Goal: Information Seeking & Learning: Learn about a topic

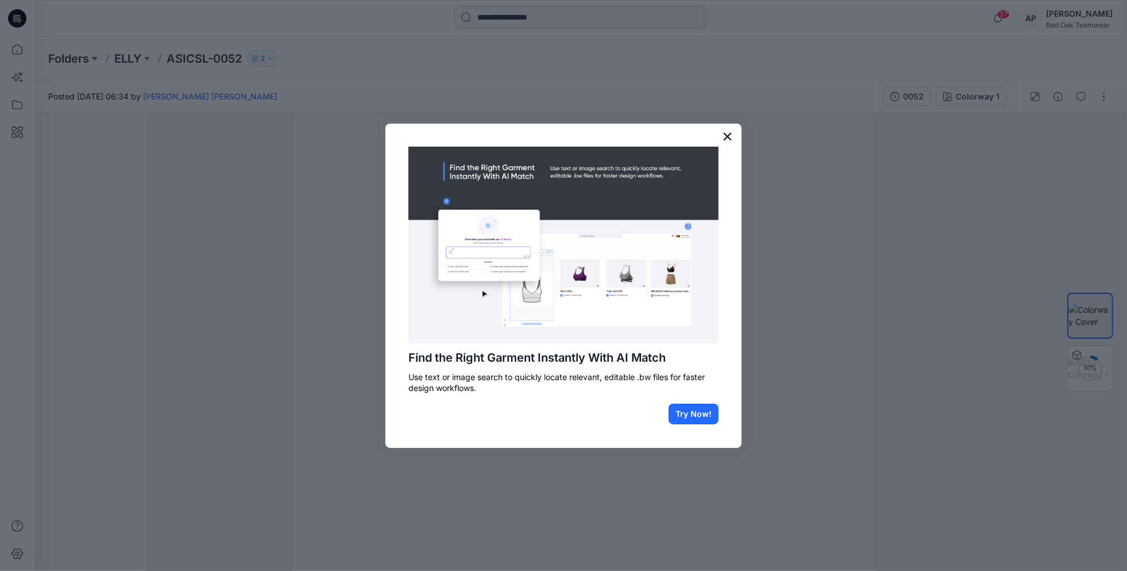
click at [729, 136] on button "×" at bounding box center [727, 136] width 11 height 18
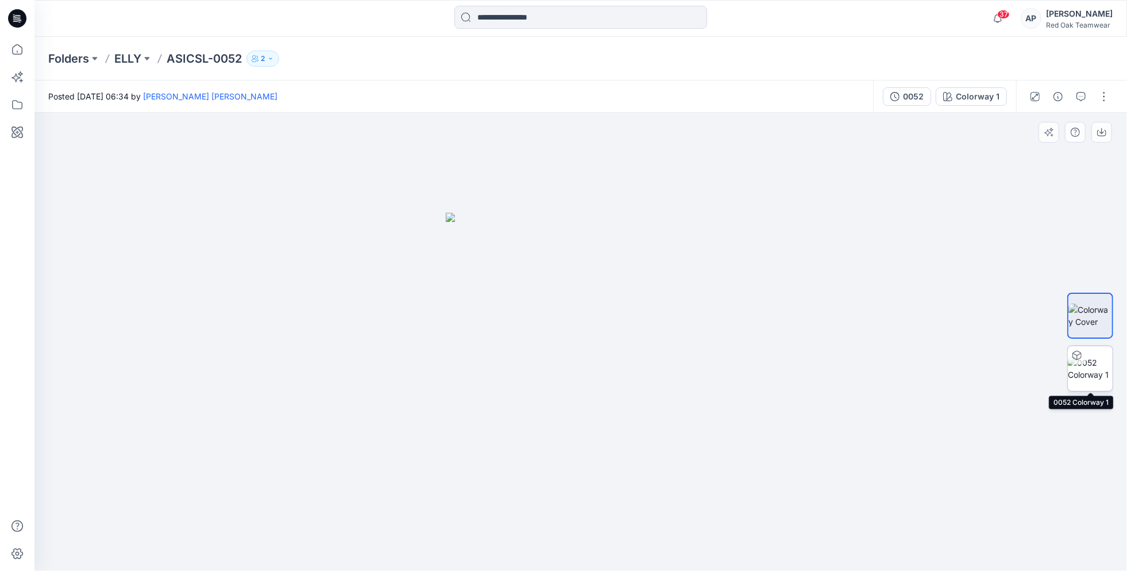
click at [1094, 367] on img at bounding box center [1090, 368] width 45 height 24
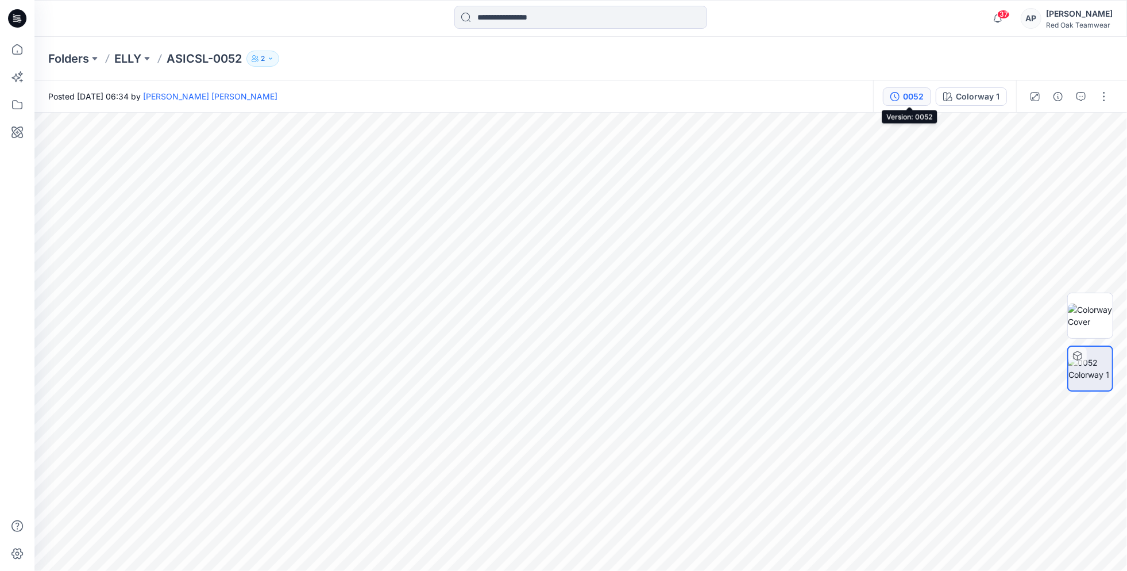
click at [912, 95] on div "0052" at bounding box center [913, 96] width 21 height 13
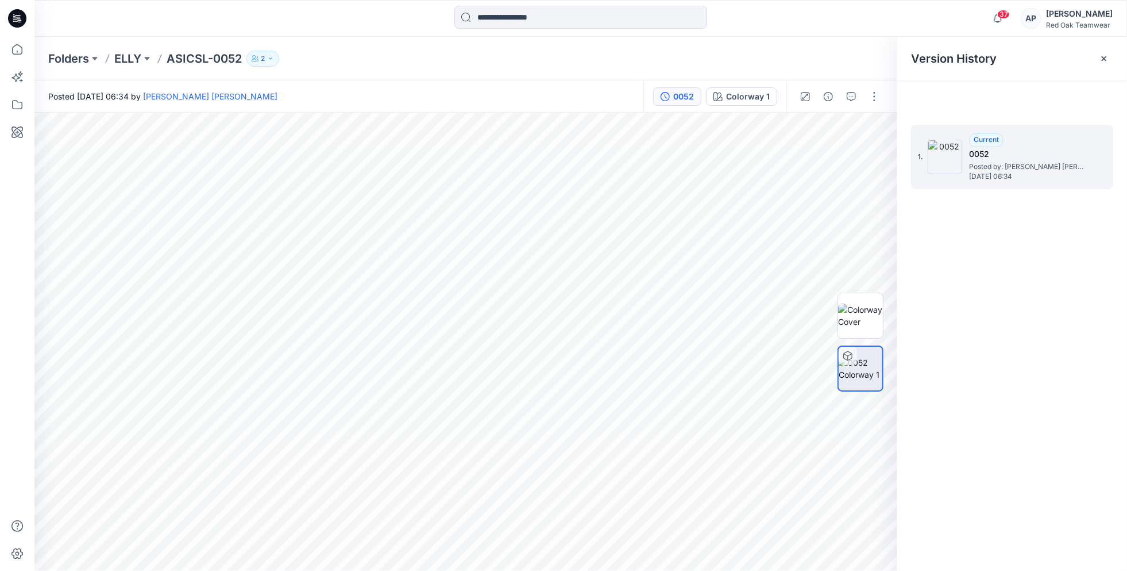
click at [1005, 161] on span "Posted by: [PERSON_NAME] [PERSON_NAME]" at bounding box center [1026, 166] width 115 height 11
click at [1084, 142] on div "Current 0052 Posted by: [PERSON_NAME] [PERSON_NAME] [DATE] 06:34" at bounding box center [1026, 156] width 115 height 47
click at [754, 97] on div "Colorway 1" at bounding box center [748, 96] width 44 height 13
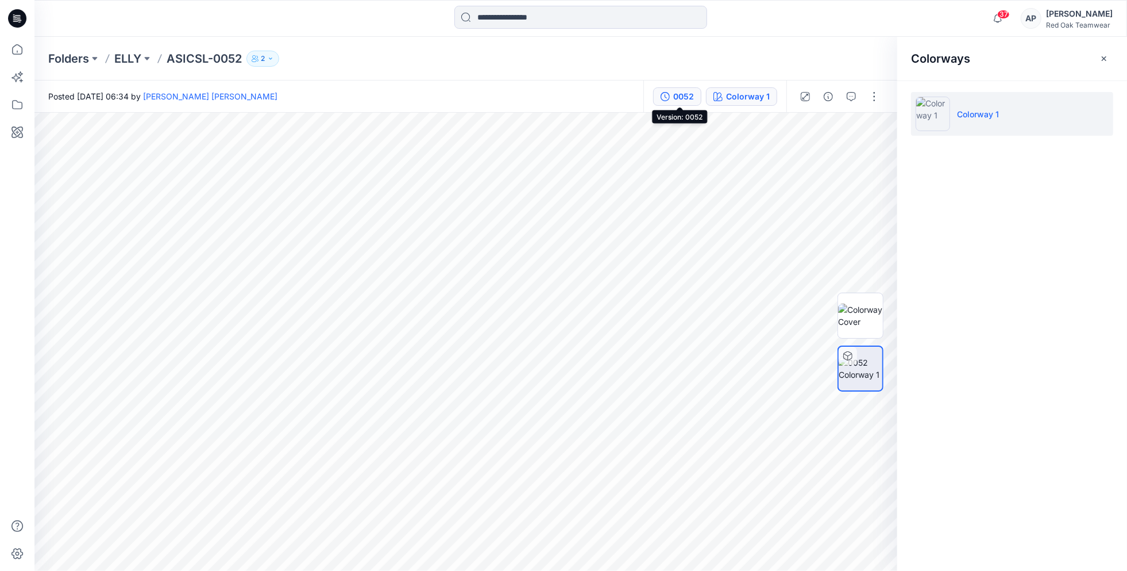
click at [684, 98] on div "0052" at bounding box center [683, 96] width 21 height 13
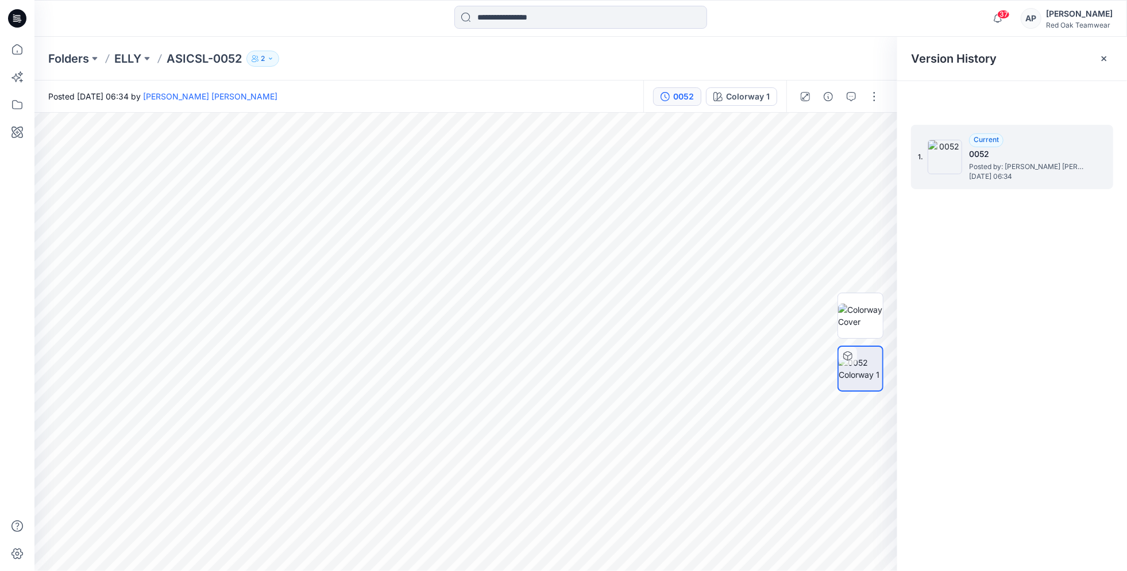
click at [998, 172] on span "[DATE] 06:34" at bounding box center [1026, 176] width 115 height 8
click at [272, 59] on icon "button" at bounding box center [270, 58] width 7 height 7
click at [873, 97] on button "button" at bounding box center [874, 96] width 18 height 18
click at [867, 211] on icon "button" at bounding box center [867, 213] width 2 height 4
